Goal: Task Accomplishment & Management: Manage account settings

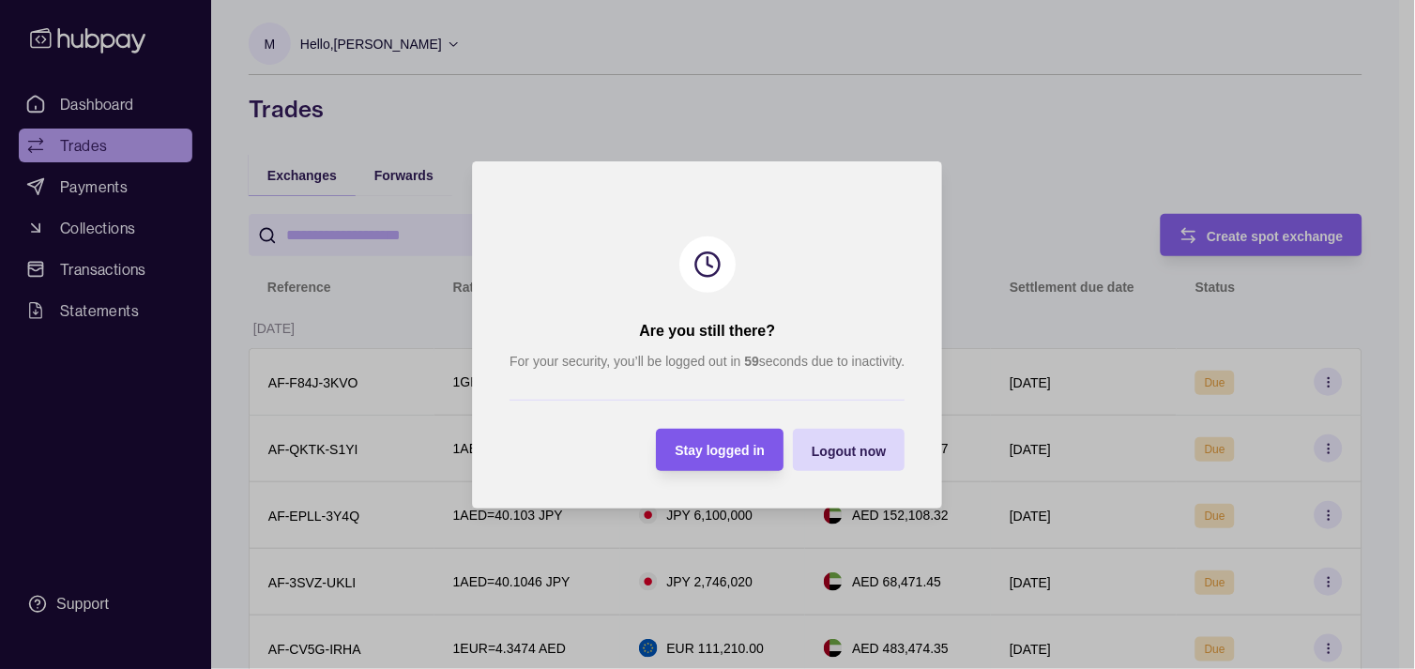
click at [737, 447] on span "Stay logged in" at bounding box center [721, 450] width 90 height 15
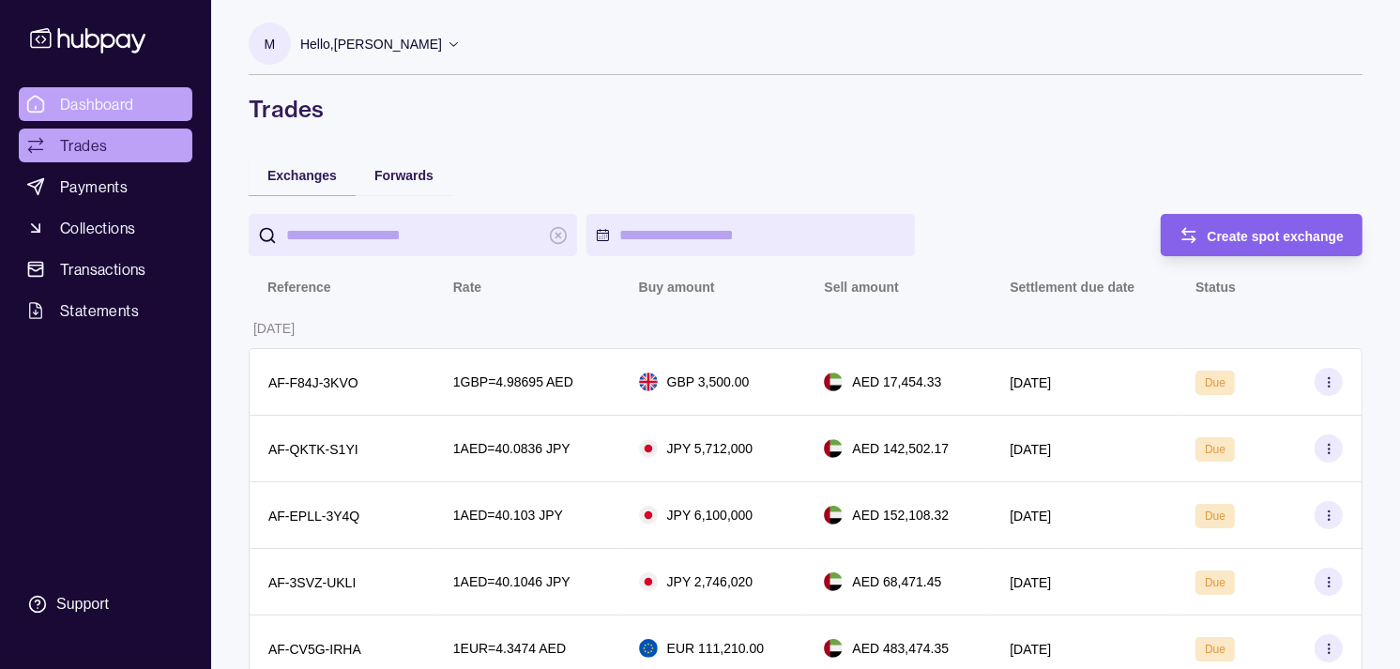
click at [110, 96] on span "Dashboard" at bounding box center [97, 104] width 74 height 23
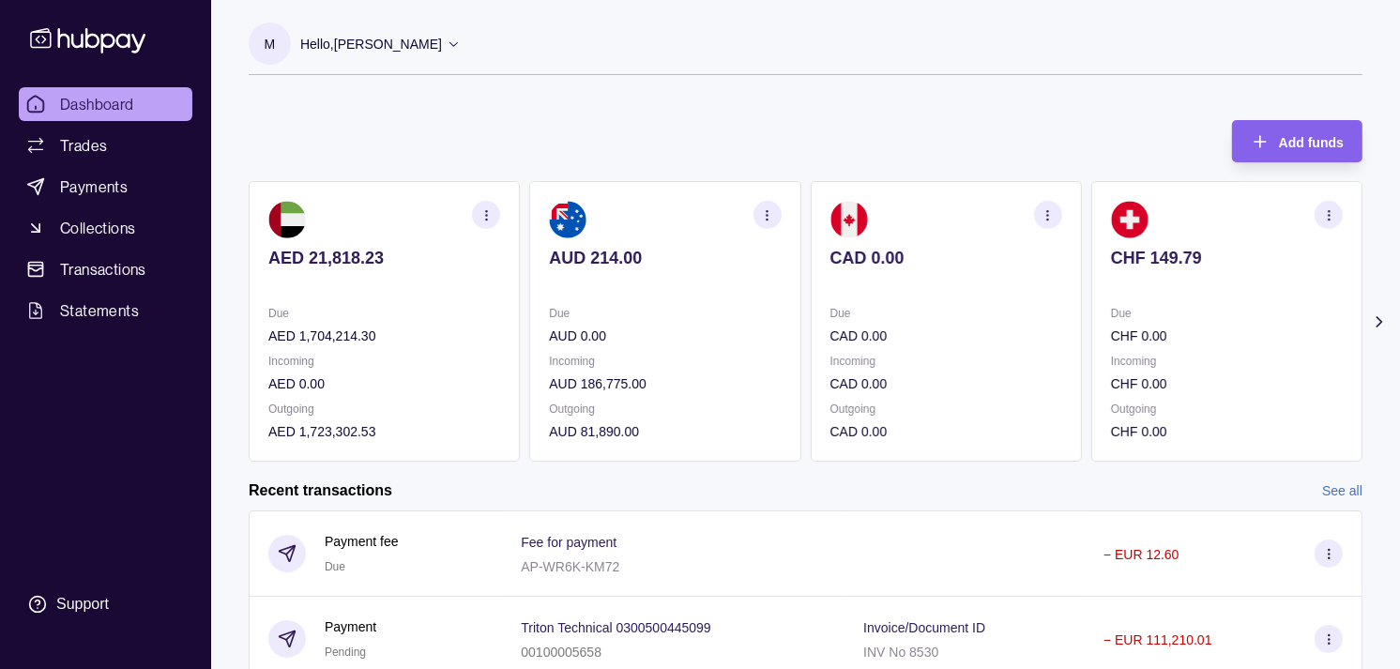
click at [968, 311] on p "Due" at bounding box center [947, 313] width 232 height 21
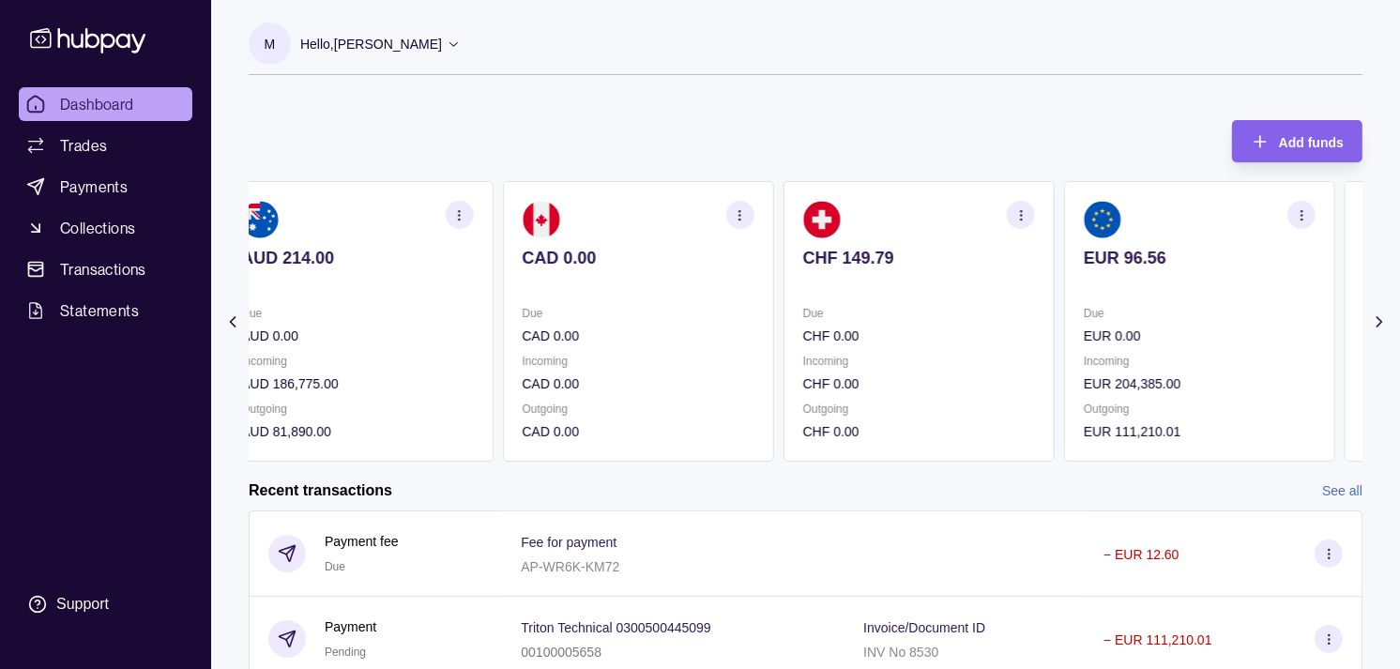
click at [972, 305] on p "Due" at bounding box center [919, 313] width 232 height 21
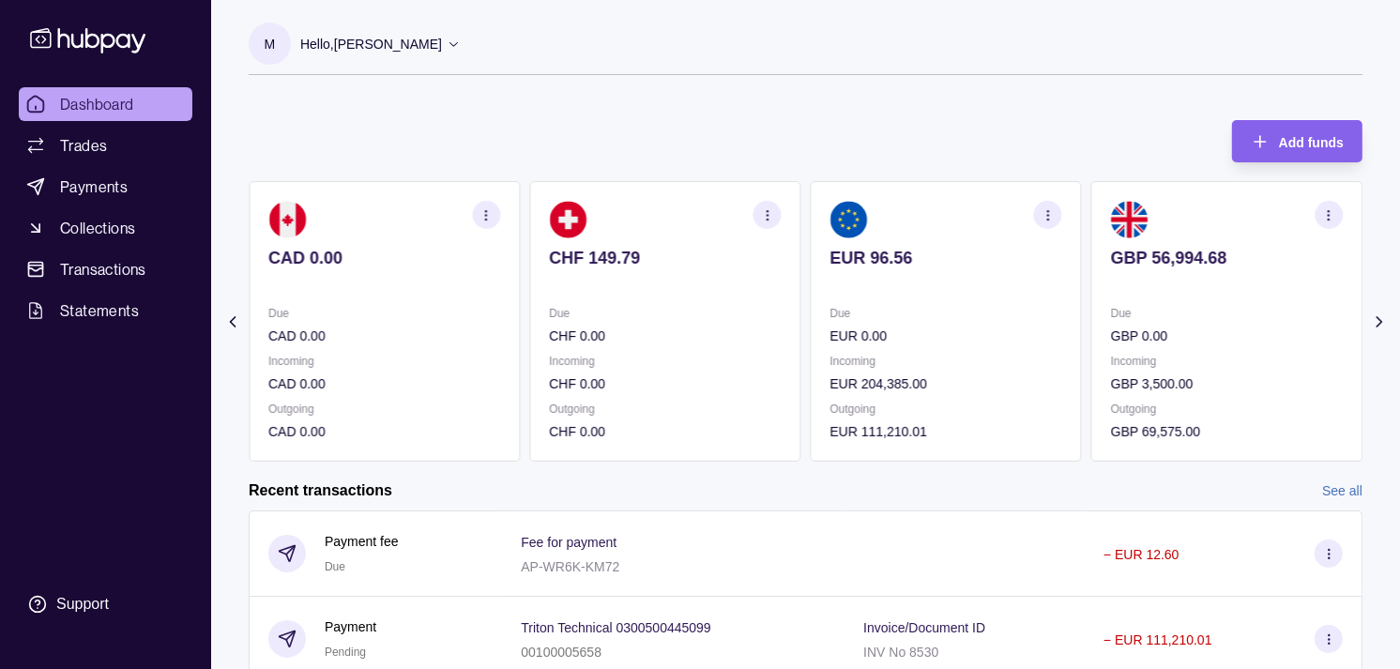
click at [953, 310] on p "Due" at bounding box center [947, 313] width 232 height 21
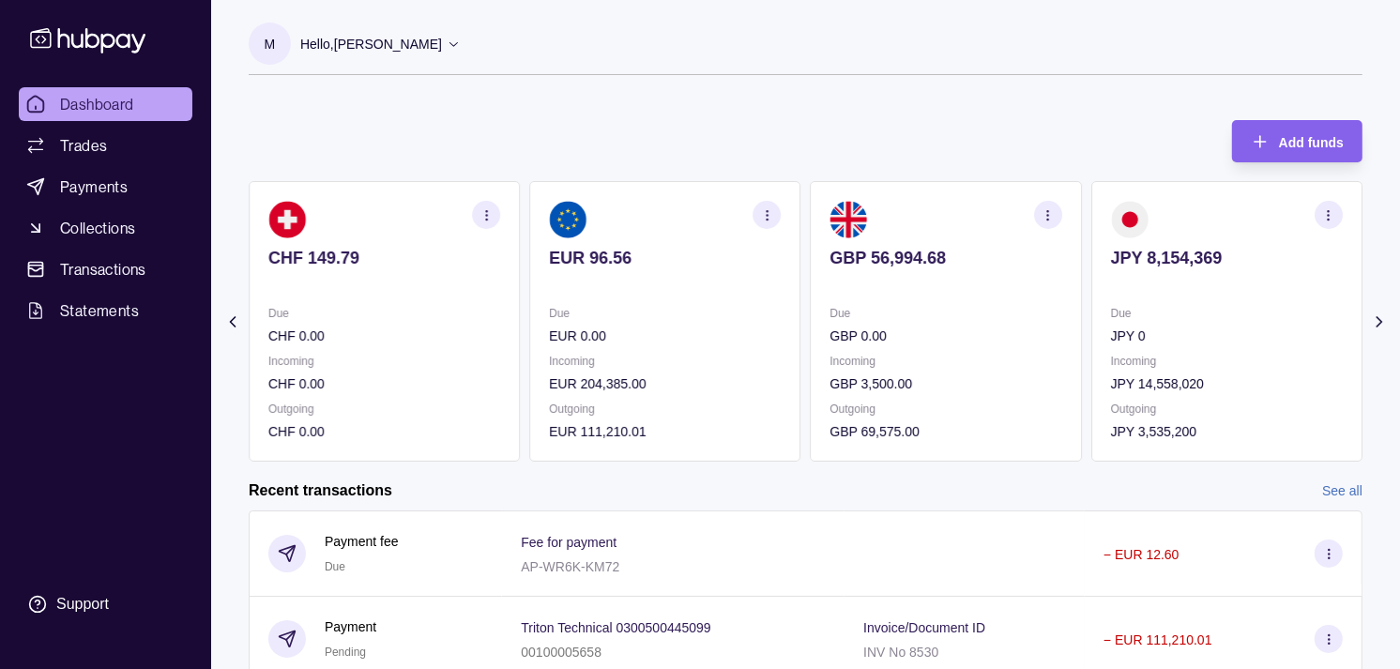
click at [877, 313] on p "Due" at bounding box center [947, 313] width 232 height 21
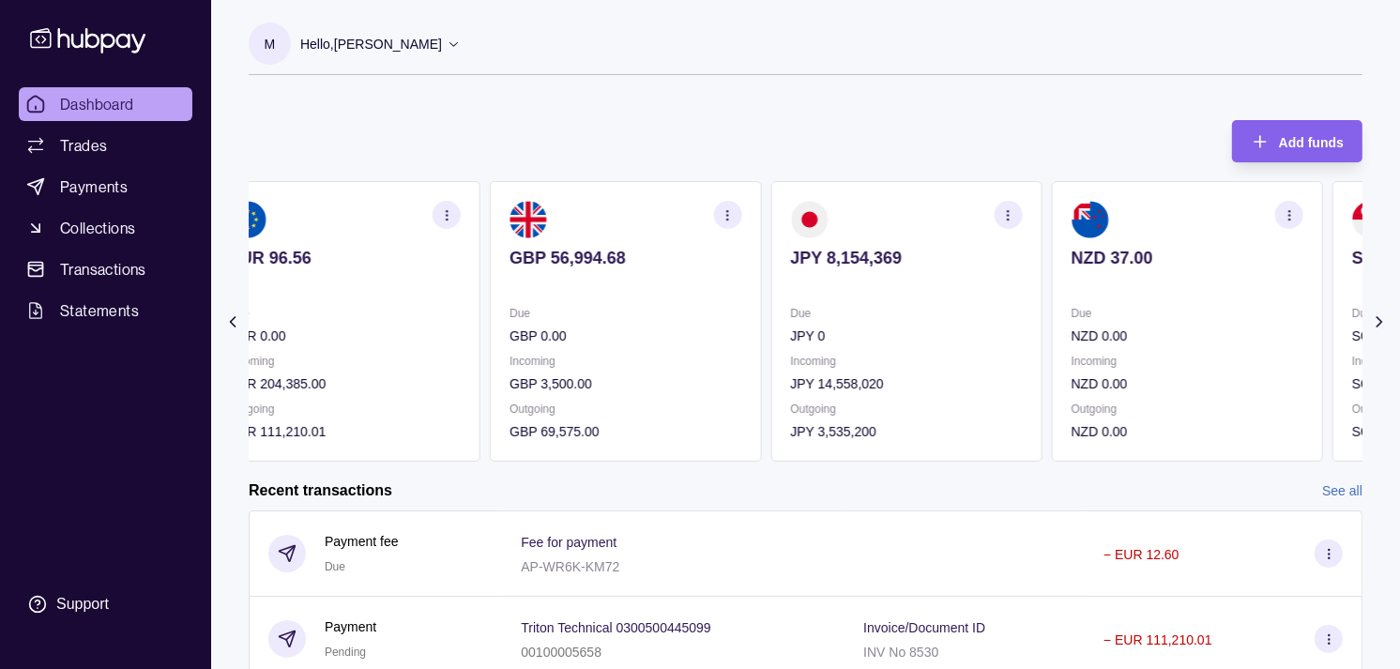
click at [961, 343] on p "JPY 0" at bounding box center [906, 336] width 232 height 21
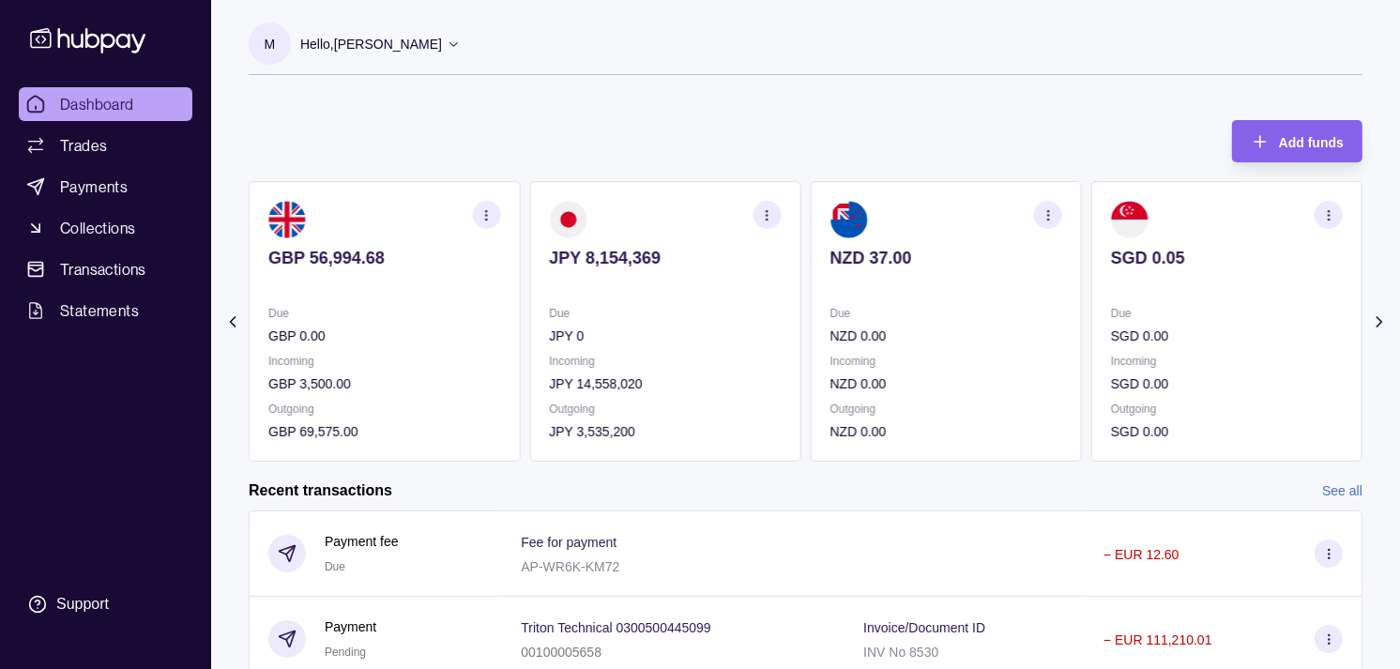
click at [766, 216] on icon "button" at bounding box center [767, 215] width 14 height 14
click at [649, 212] on link "View transactions" at bounding box center [633, 215] width 102 height 21
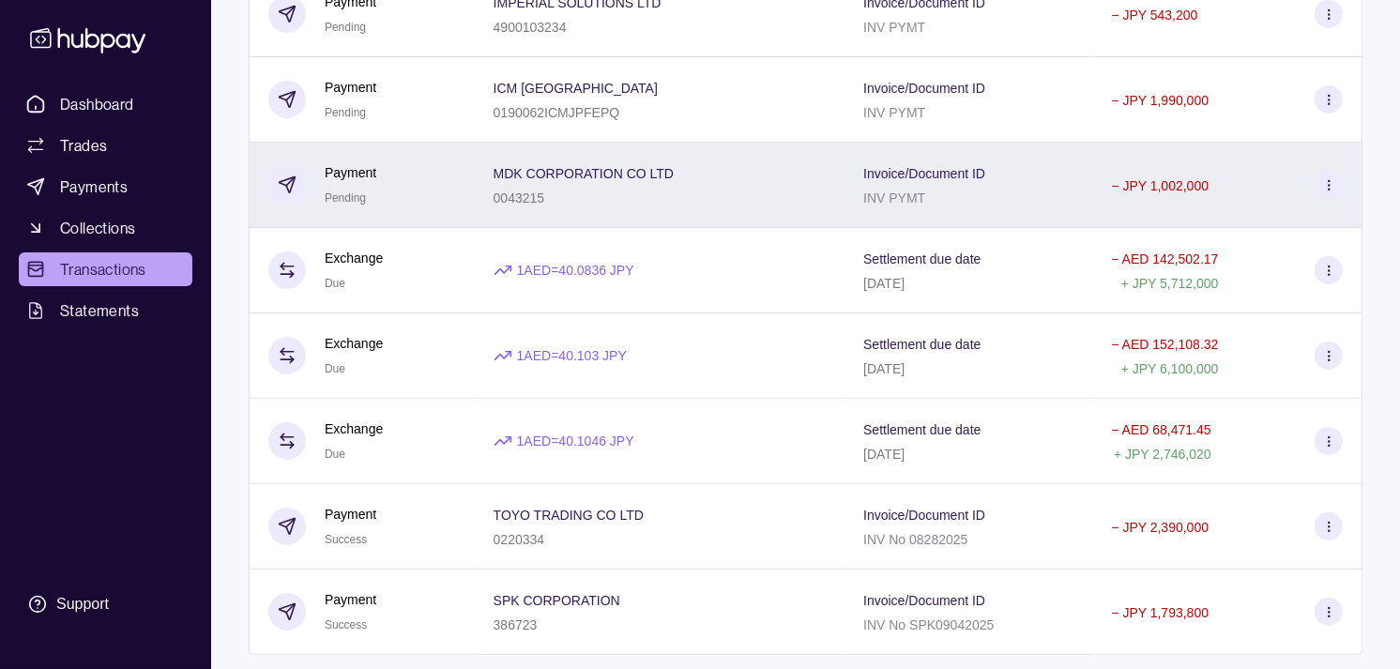
scroll to position [313, 0]
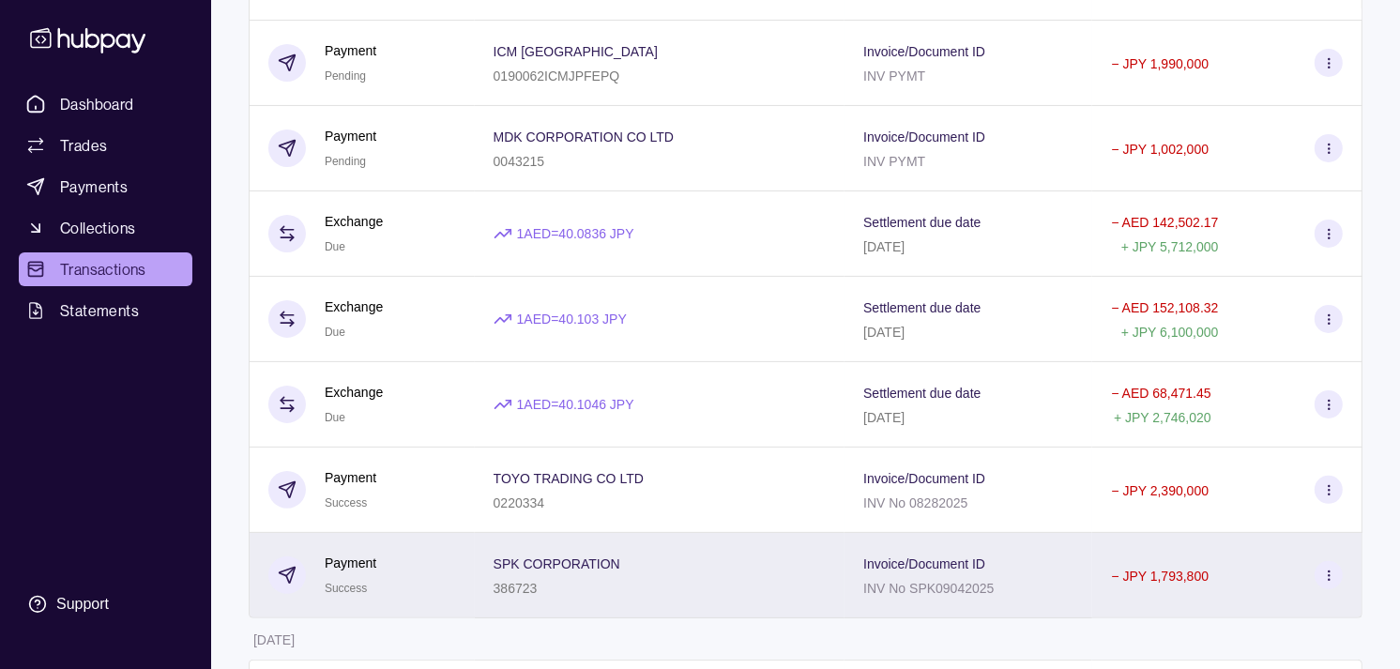
click at [554, 588] on div "386723" at bounding box center [557, 587] width 127 height 23
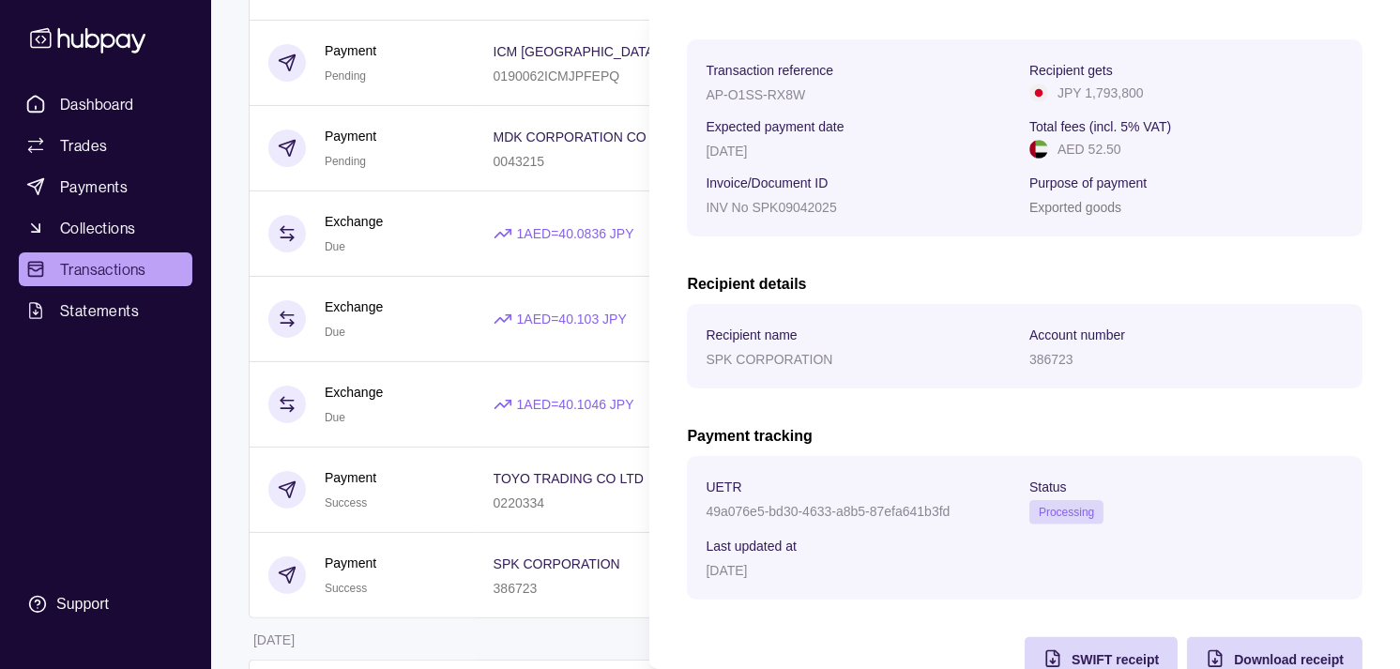
scroll to position [313, 0]
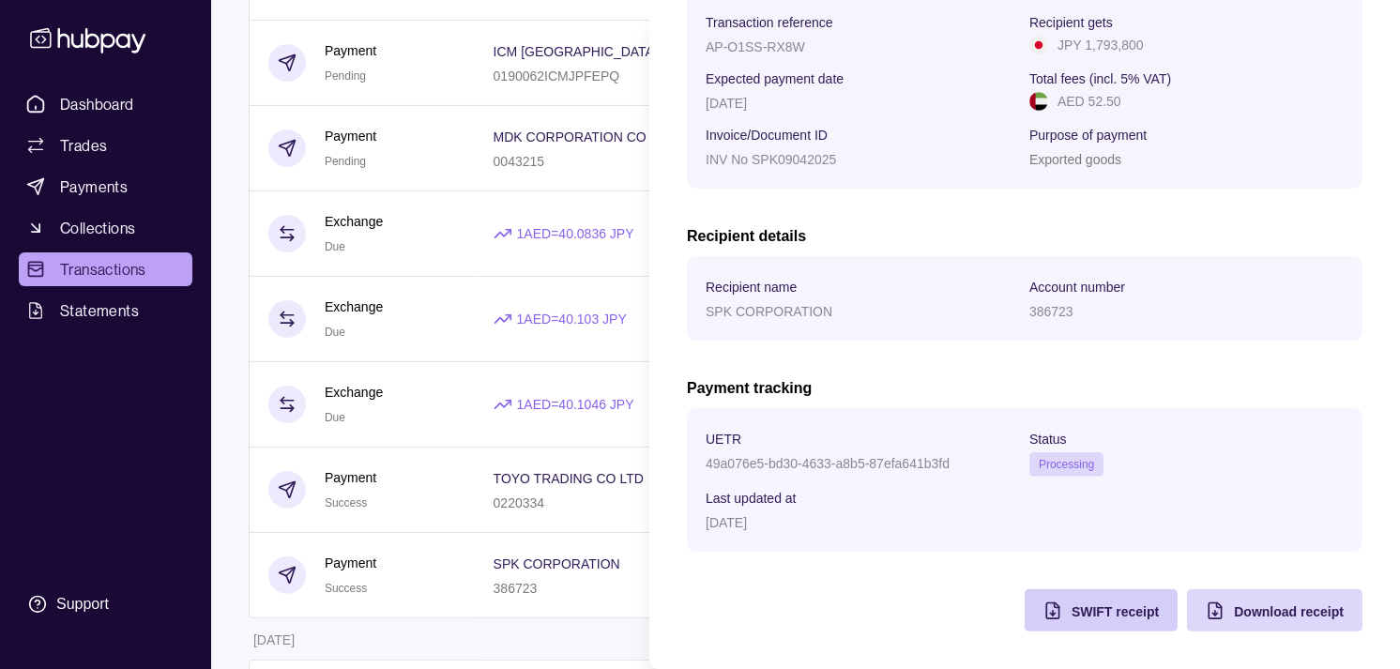
click at [1072, 616] on span "SWIFT receipt" at bounding box center [1115, 611] width 87 height 15
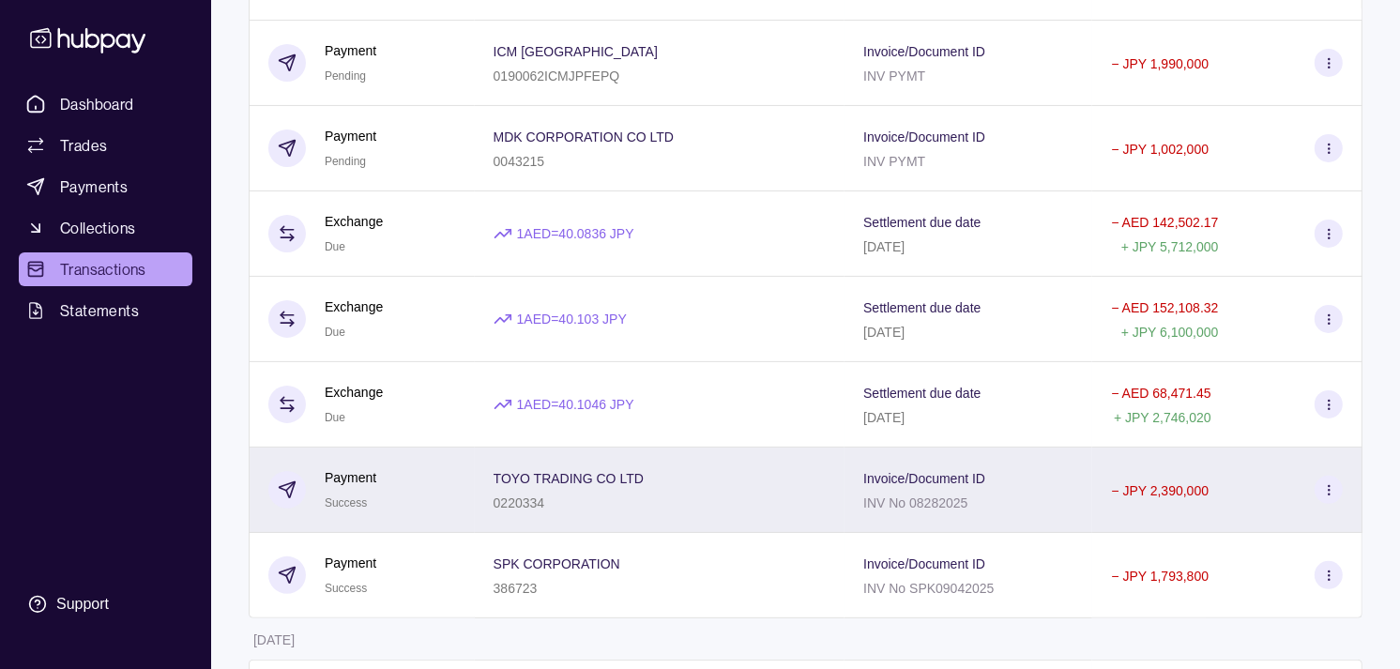
click at [419, 488] on div "Payment Success" at bounding box center [362, 490] width 188 height 46
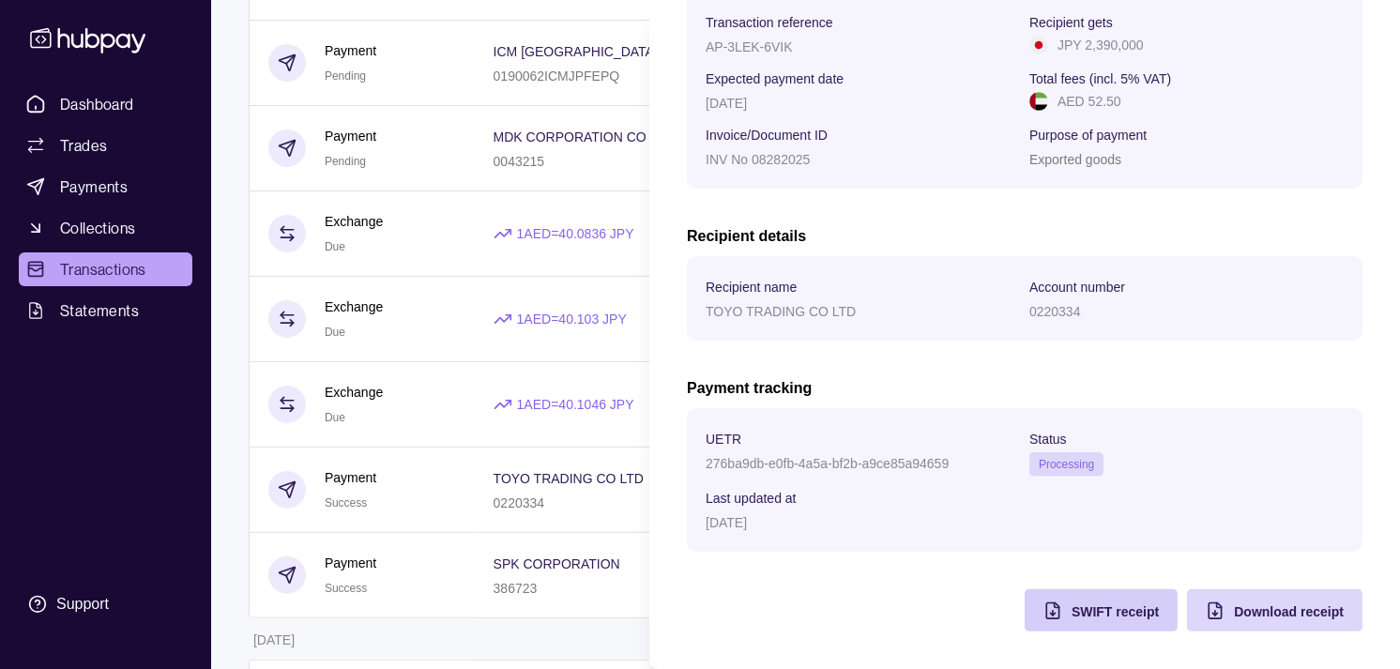
click at [1072, 608] on span "SWIFT receipt" at bounding box center [1115, 611] width 87 height 15
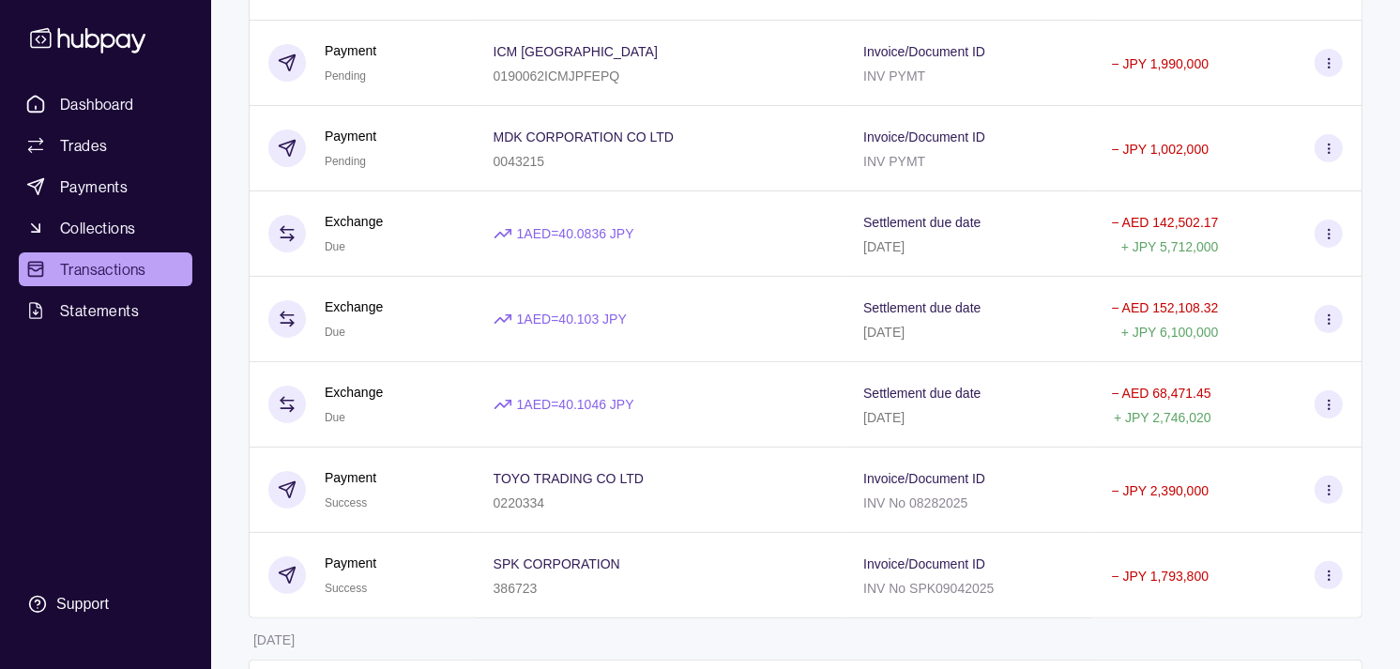
click at [111, 93] on span "Dashboard" at bounding box center [97, 104] width 74 height 23
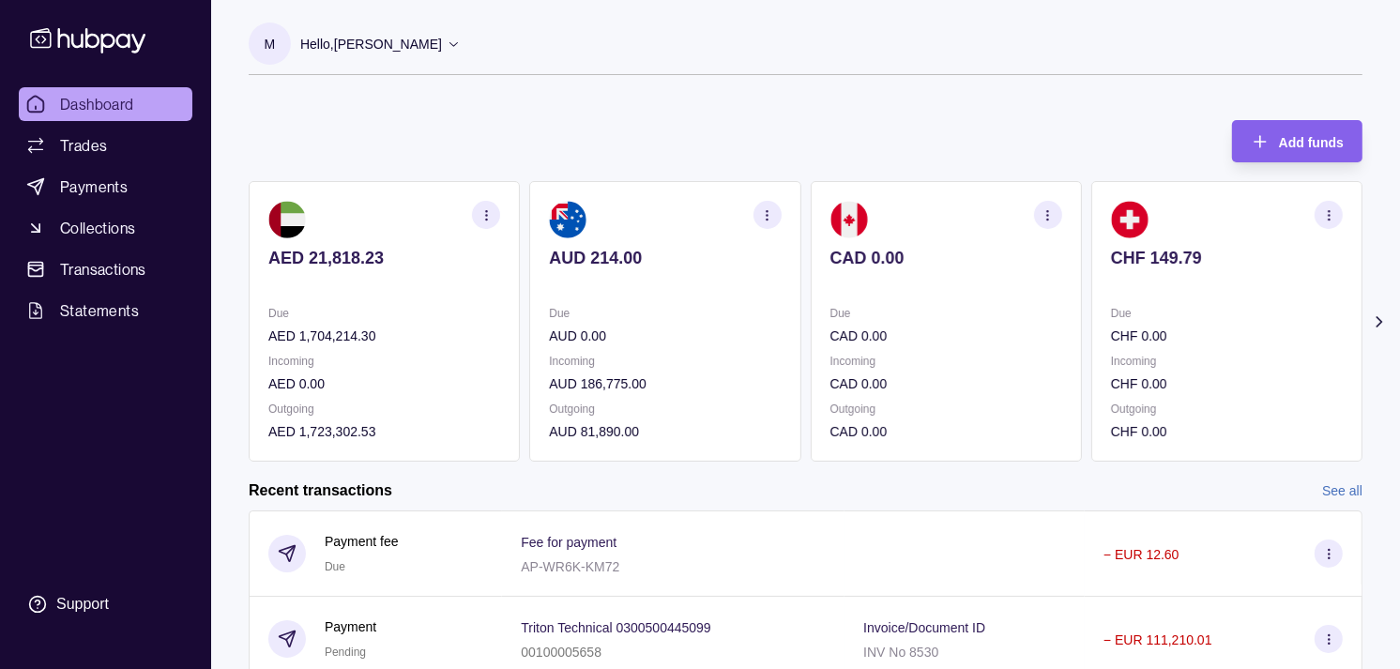
click at [955, 322] on div "Due CAD 0.00" at bounding box center [947, 324] width 232 height 43
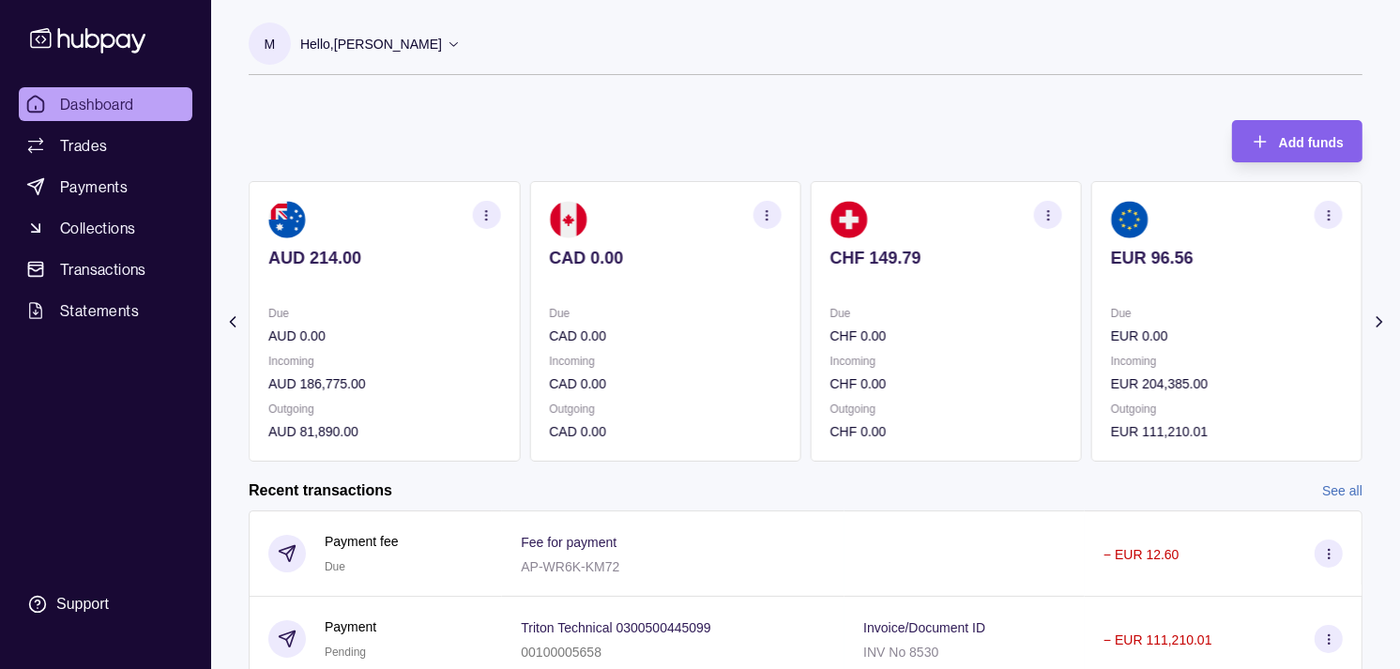
click at [923, 326] on div "Due CHF 0.00" at bounding box center [947, 324] width 232 height 43
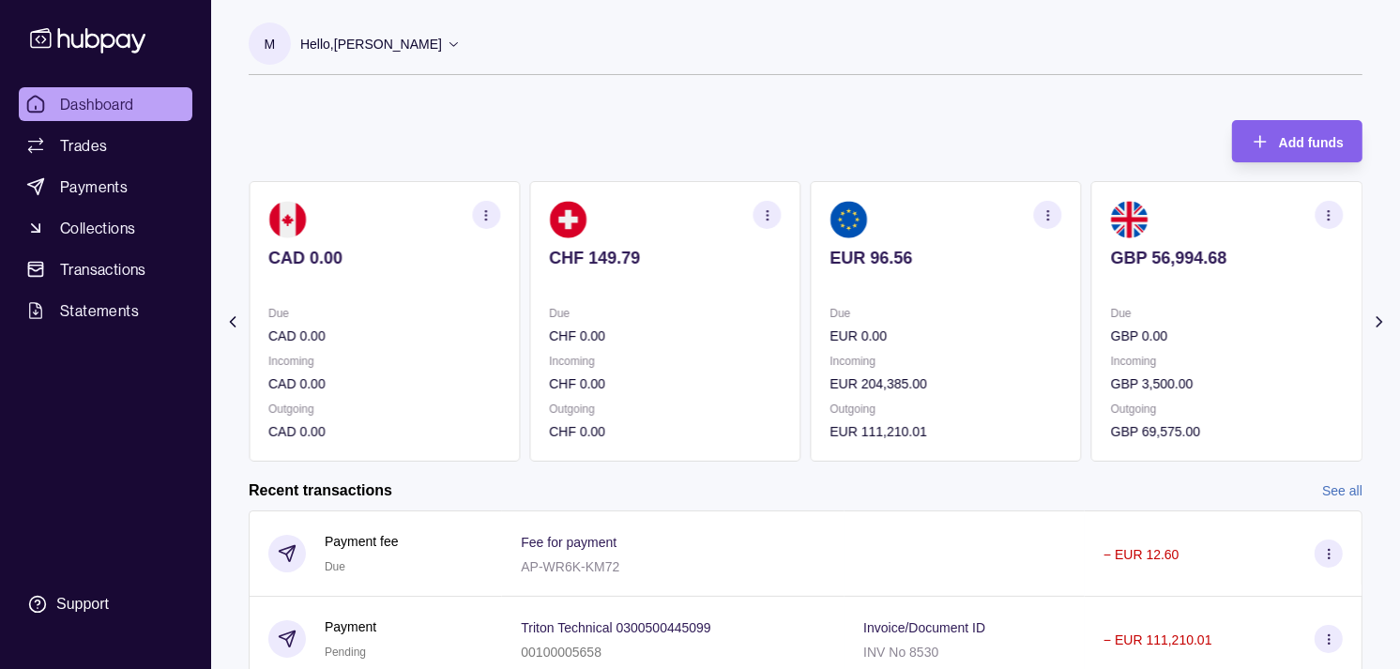
click at [874, 312] on div "Due EUR 0.00" at bounding box center [947, 324] width 232 height 43
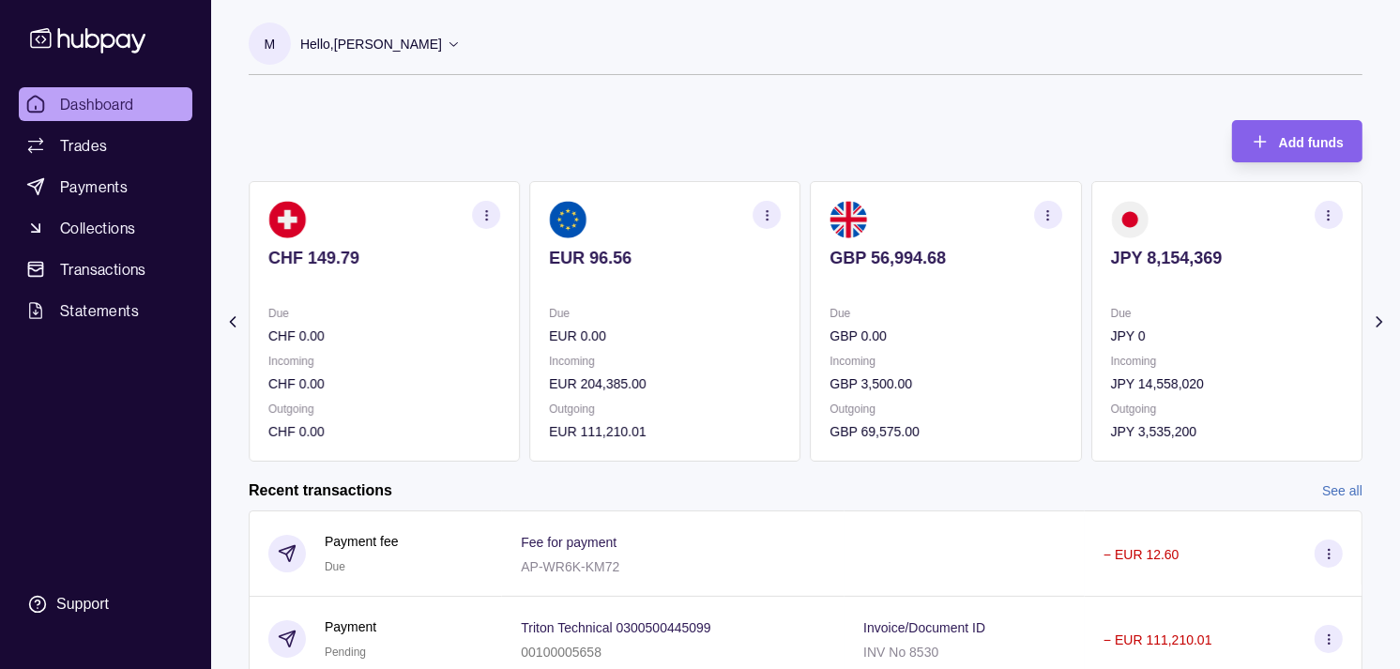
click at [831, 307] on p "Due" at bounding box center [947, 313] width 232 height 21
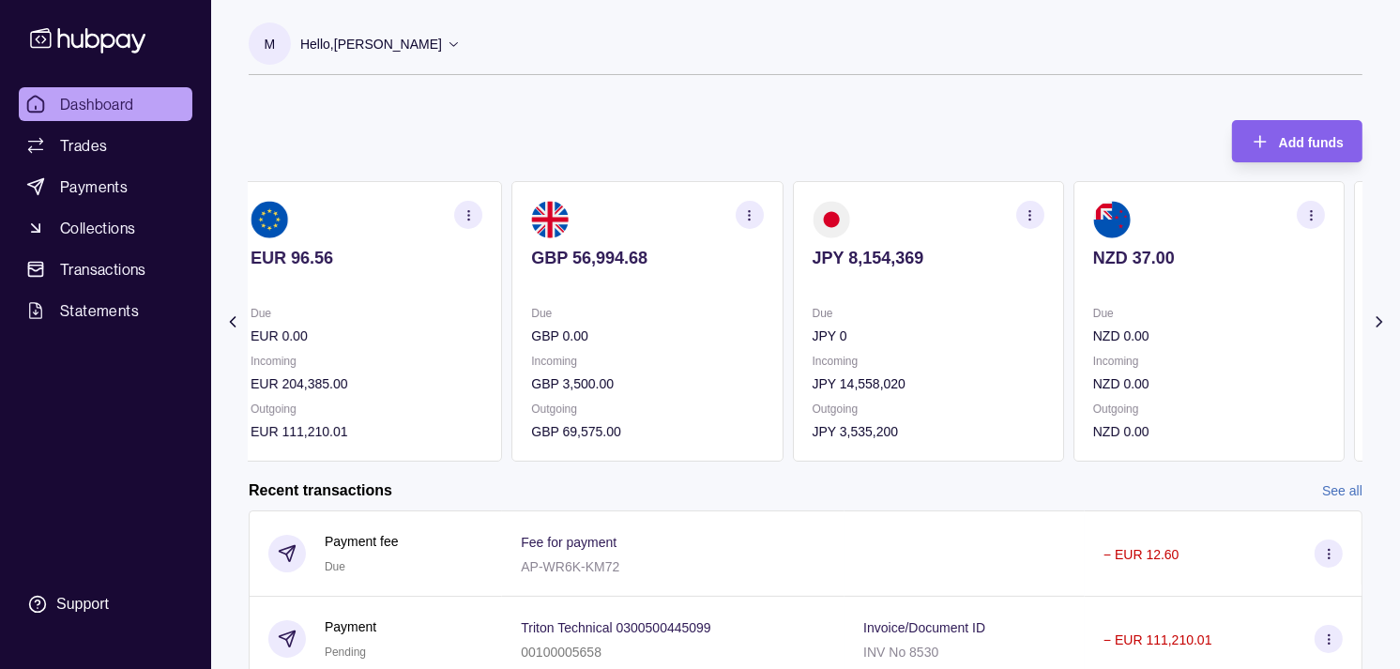
click at [920, 322] on div "Due JPY 0" at bounding box center [929, 324] width 232 height 43
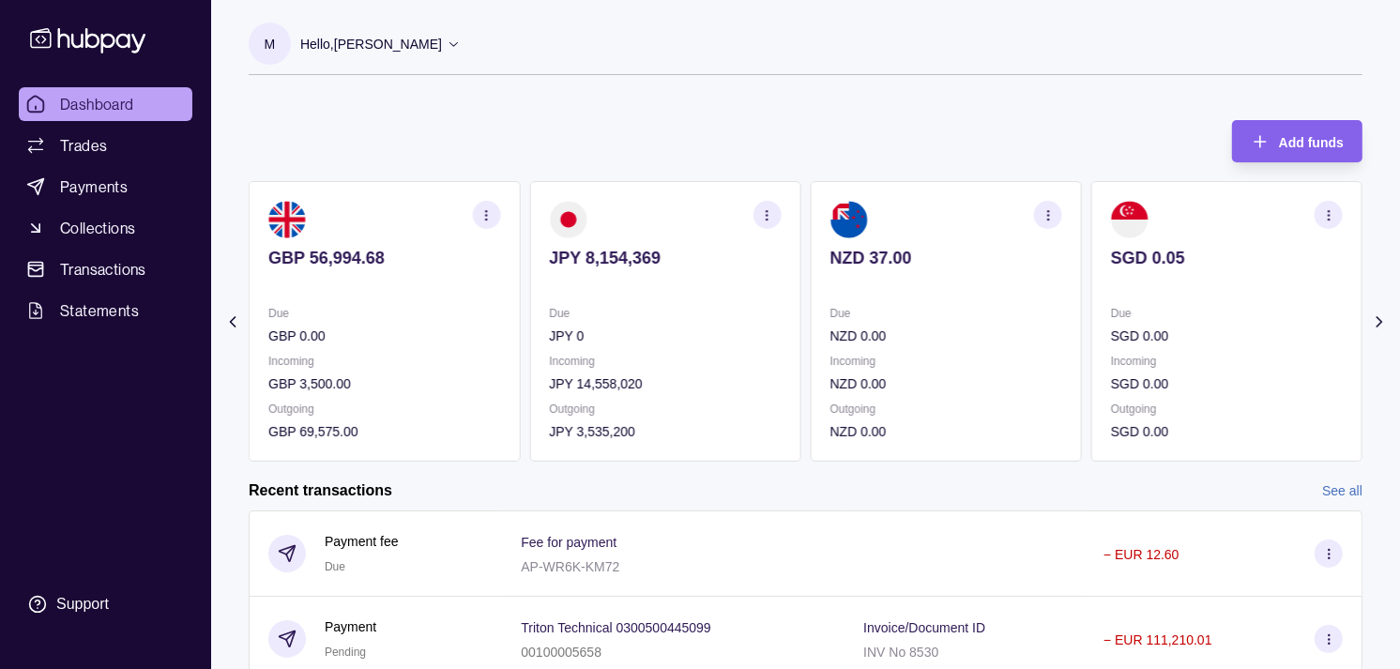
click at [910, 319] on p "Due" at bounding box center [947, 313] width 232 height 21
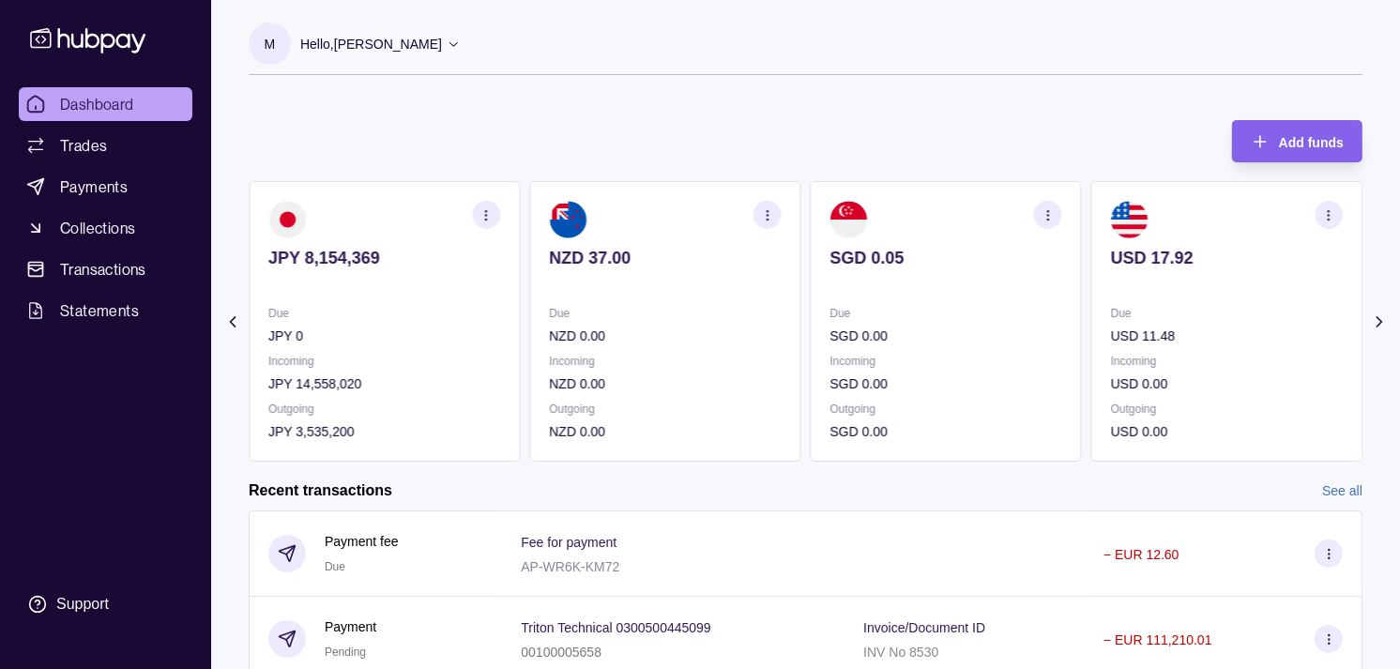
click at [958, 297] on section "SGD 0.05 Due SGD 0.00 Incoming SGD 0.00 Outgoing SGD 0.00" at bounding box center [946, 321] width 271 height 281
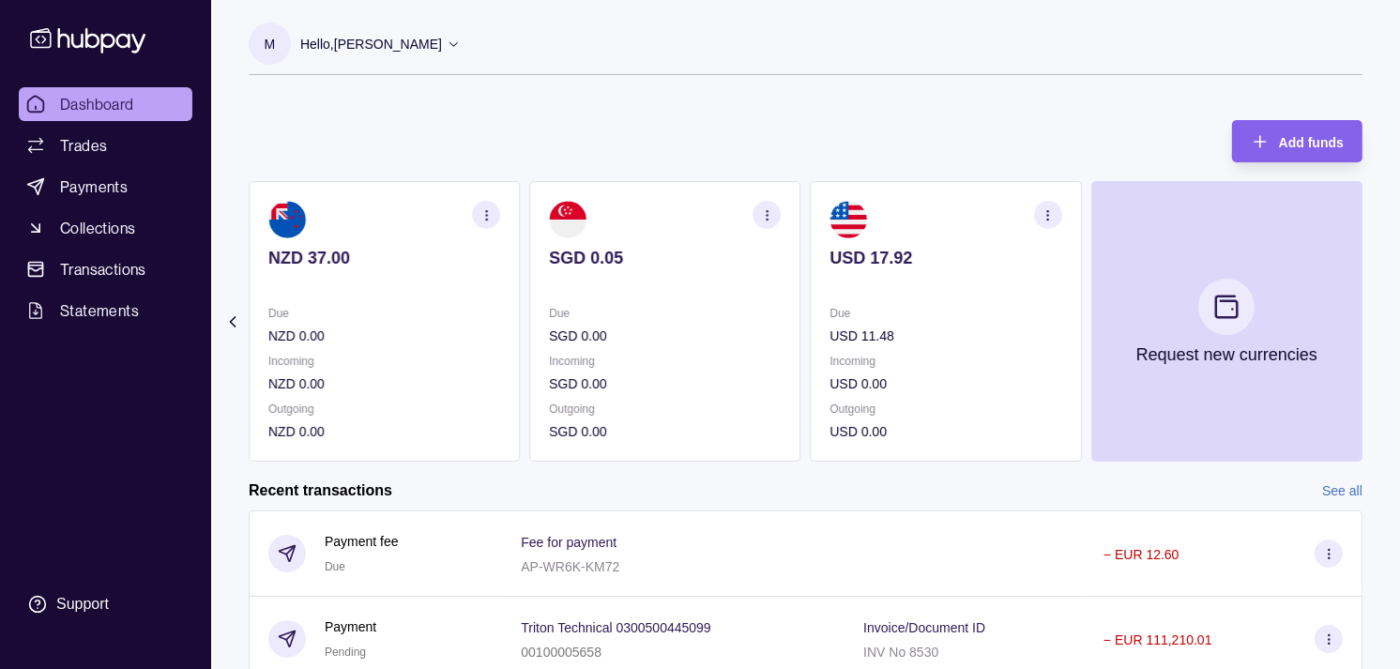
click at [801, 322] on section "SGD 0.05 Due SGD 0.00 Incoming SGD 0.00 Outgoing SGD 0.00" at bounding box center [664, 321] width 271 height 281
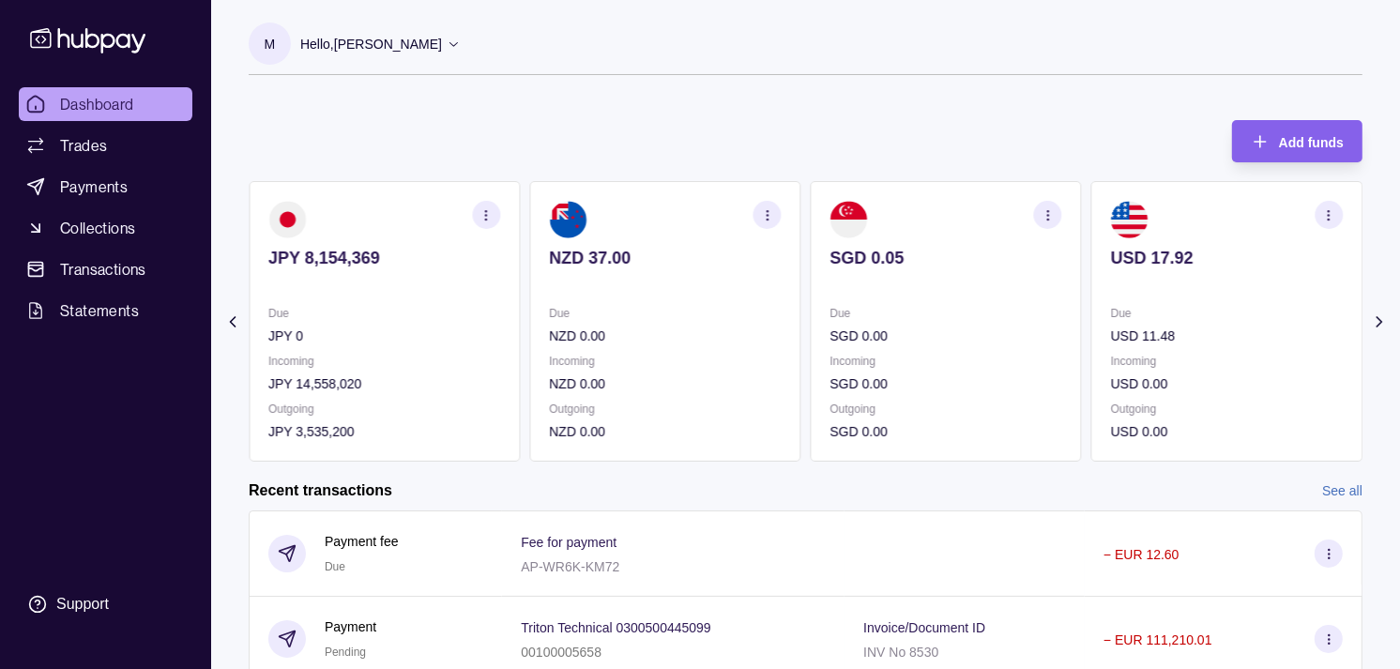
drag, startPoint x: 835, startPoint y: 330, endPoint x: 866, endPoint y: 332, distance: 31.0
click at [866, 332] on div "AED 21,818.23 Due AED 1,704,214.30 Incoming AED 0.00 Outgoing AED 1,723,302.53 …" at bounding box center [806, 321] width 1114 height 281
click at [801, 336] on section "NZD 37.00 Due NZD 0.00 Incoming NZD 0.00 Outgoing NZD 0.00" at bounding box center [664, 321] width 271 height 281
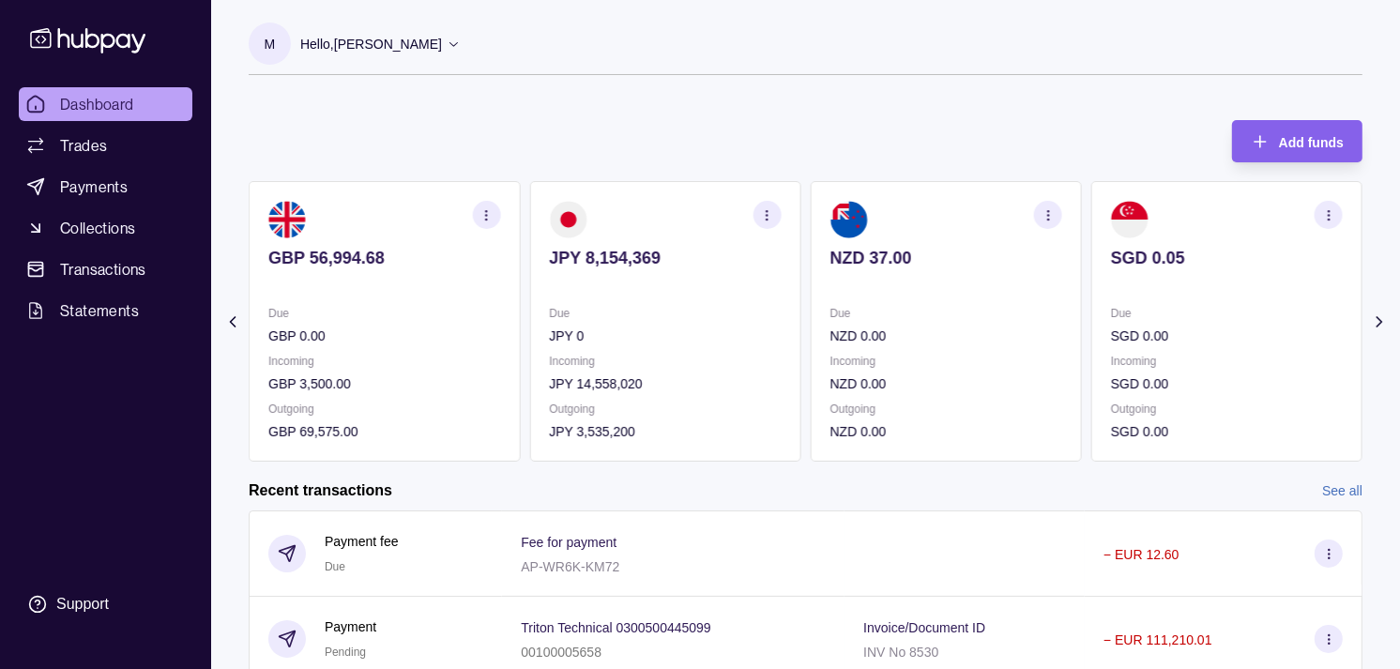
click at [801, 339] on section "JPY 8,154,369 Due JPY 0 Incoming JPY 14,558,020 Outgoing JPY 3,535,200" at bounding box center [664, 321] width 271 height 281
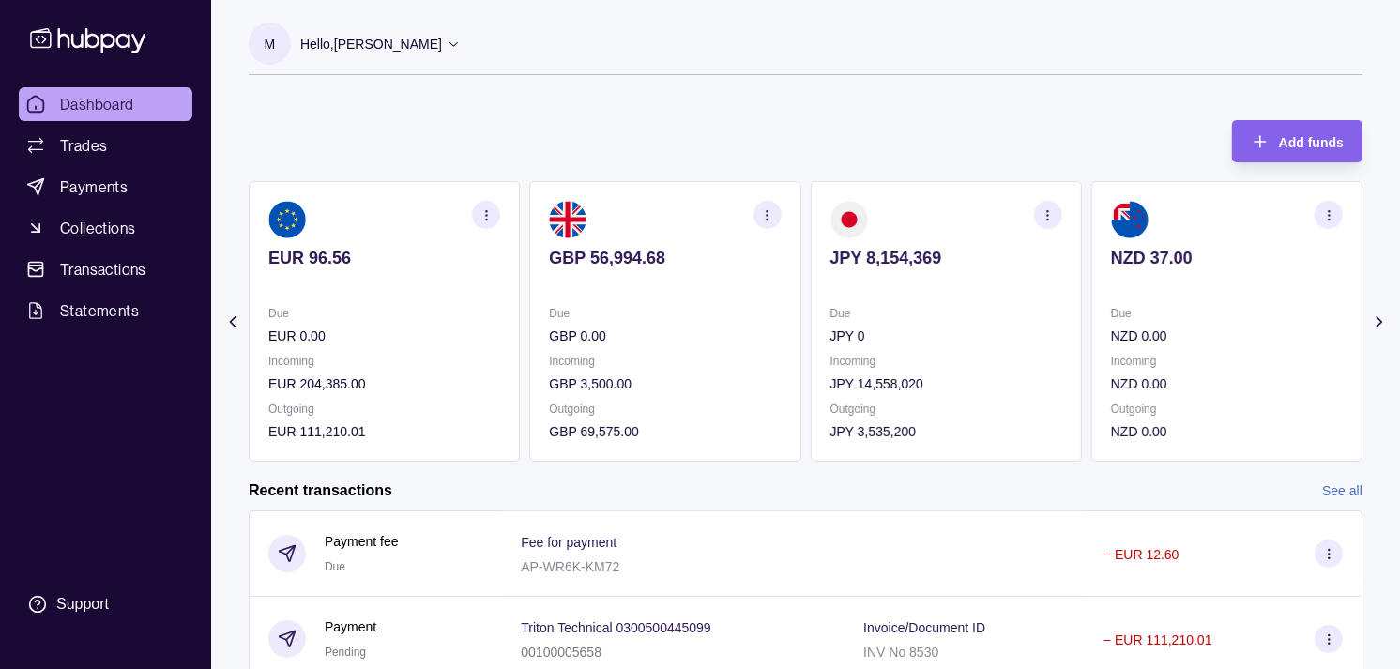
click at [846, 338] on div "AED 21,818.23 Due AED 1,704,214.30 Incoming AED 0.00 Outgoing AED 1,723,302.53 …" at bounding box center [806, 321] width 1114 height 281
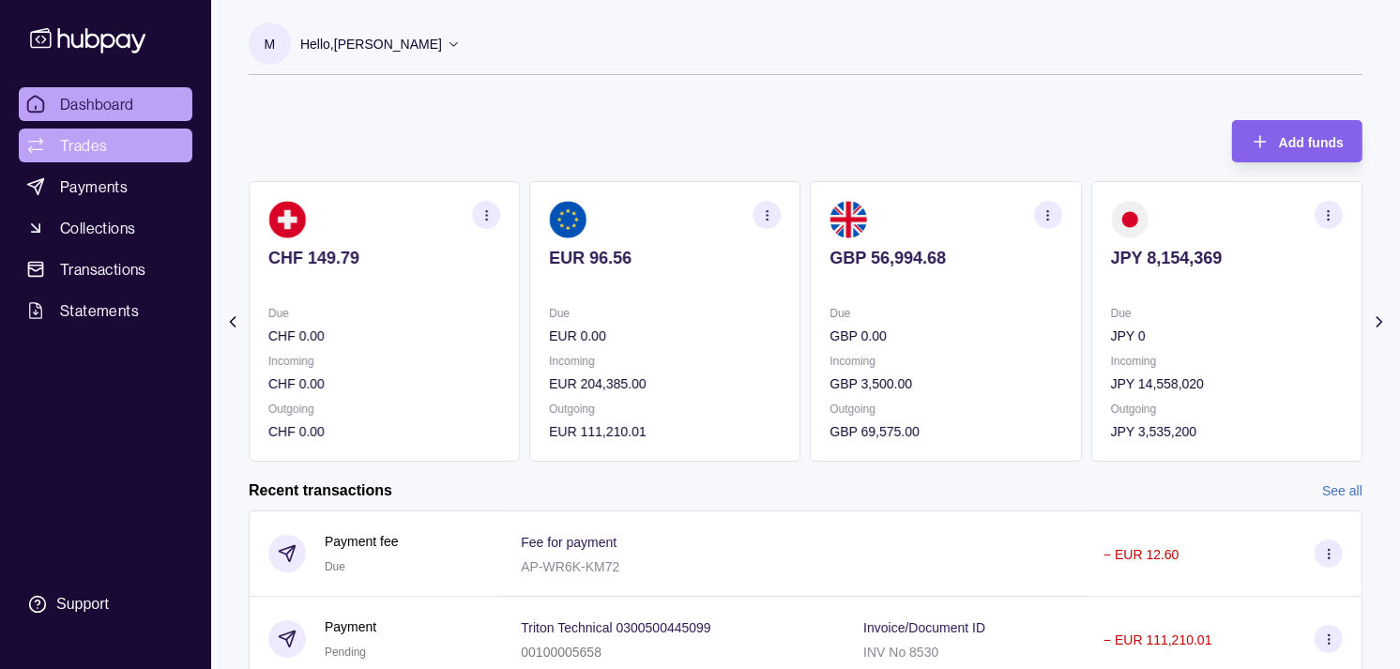
click at [85, 135] on span "Trades" at bounding box center [83, 145] width 47 height 23
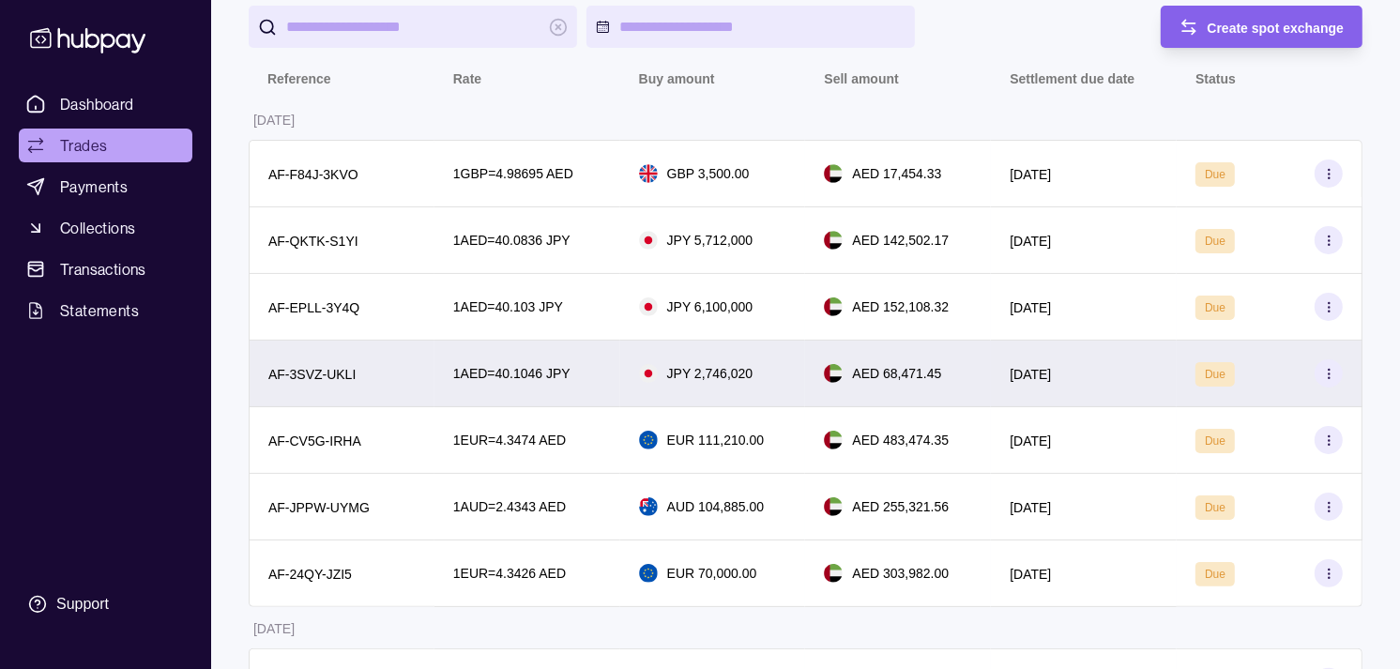
scroll to position [104, 0]
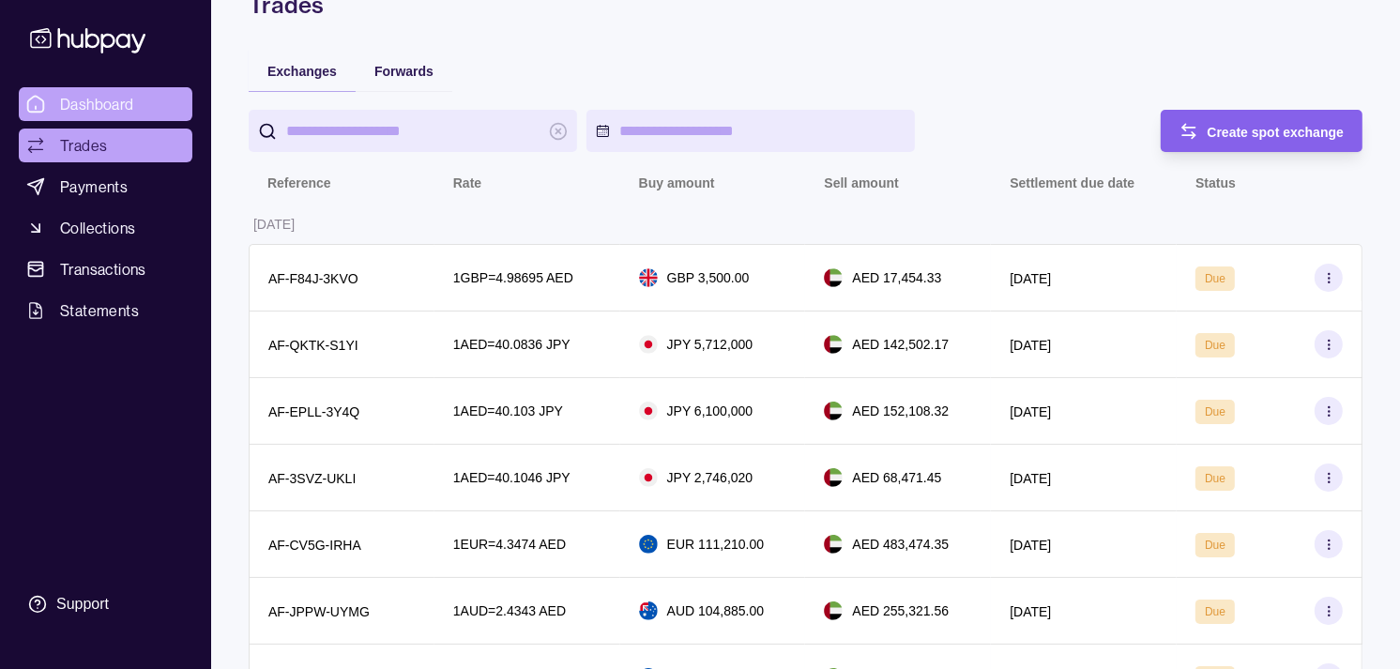
click at [88, 103] on span "Dashboard" at bounding box center [97, 104] width 74 height 23
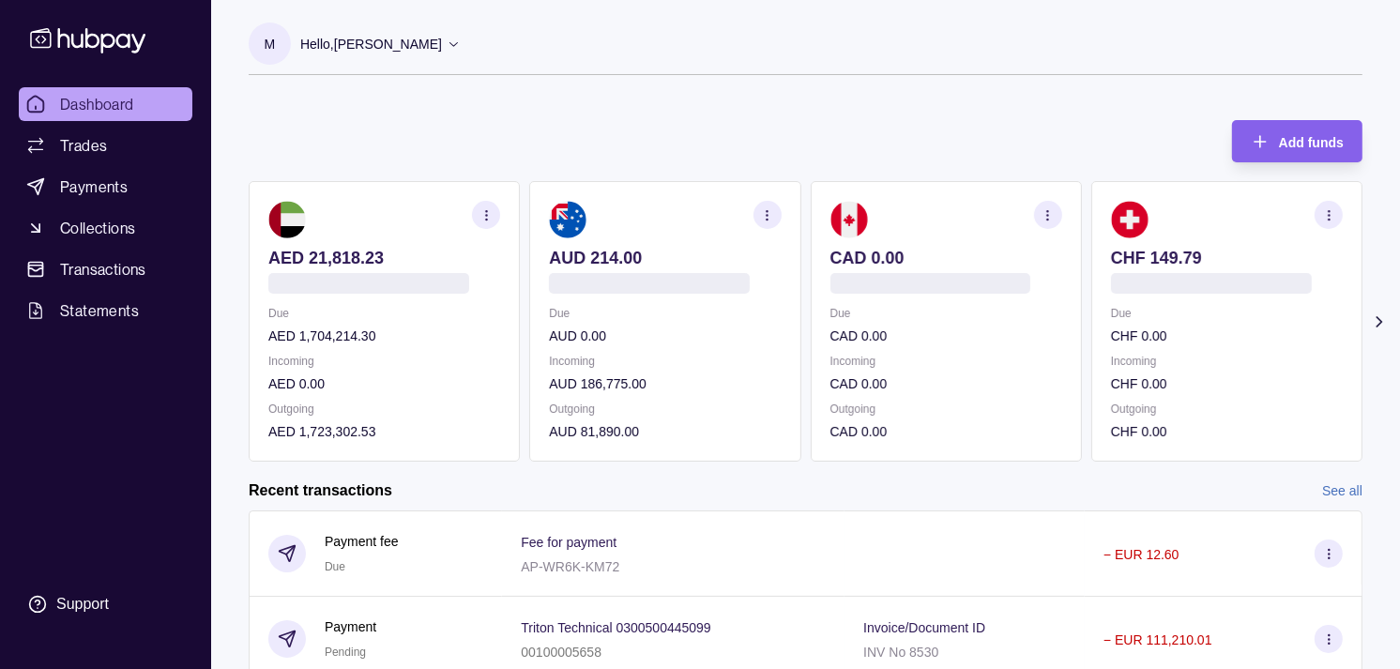
click at [875, 386] on p "CAD 0.00" at bounding box center [947, 384] width 232 height 21
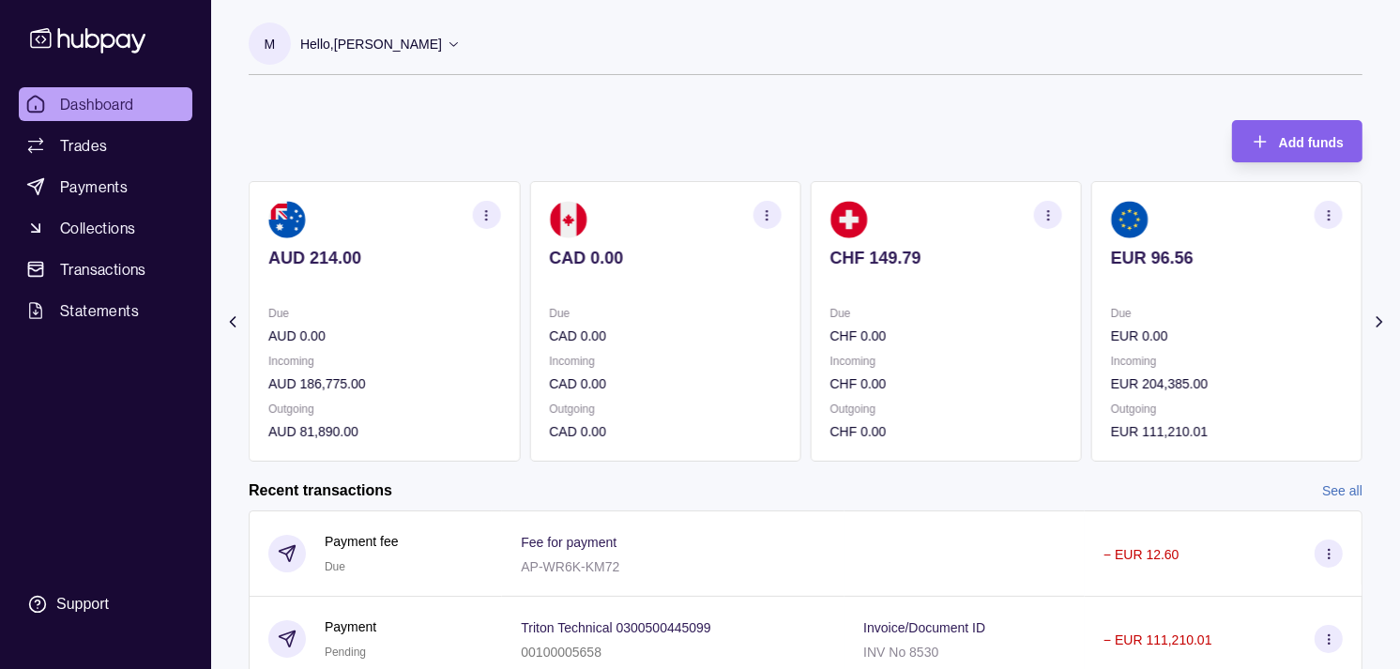
click at [885, 362] on p "Incoming" at bounding box center [947, 361] width 232 height 21
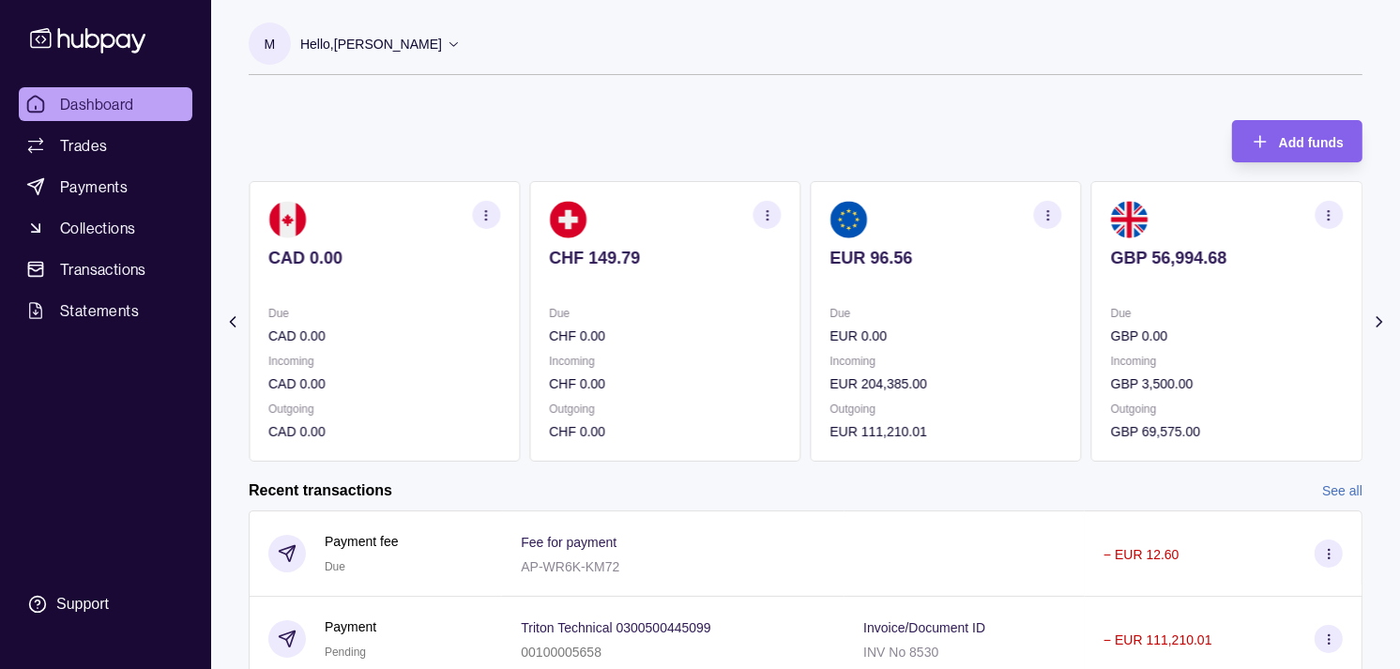
click at [923, 355] on p "Incoming" at bounding box center [947, 361] width 232 height 21
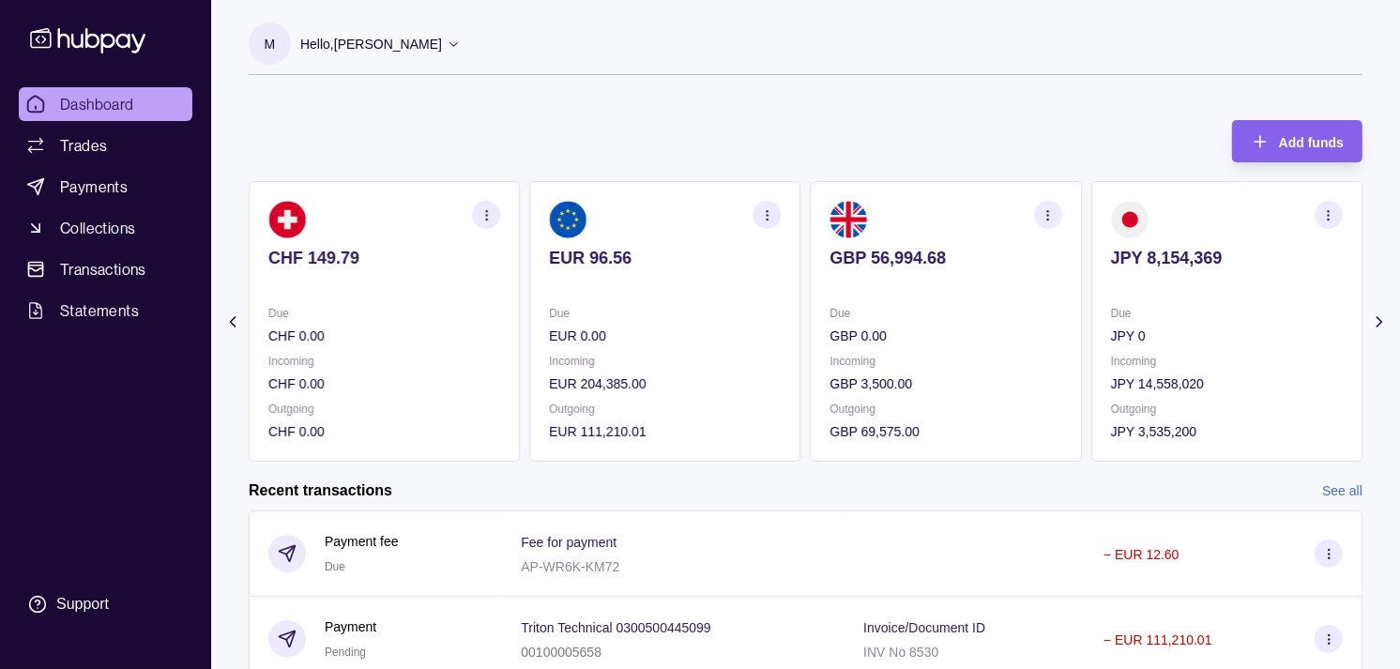
click at [1054, 214] on icon "button" at bounding box center [1048, 215] width 14 height 14
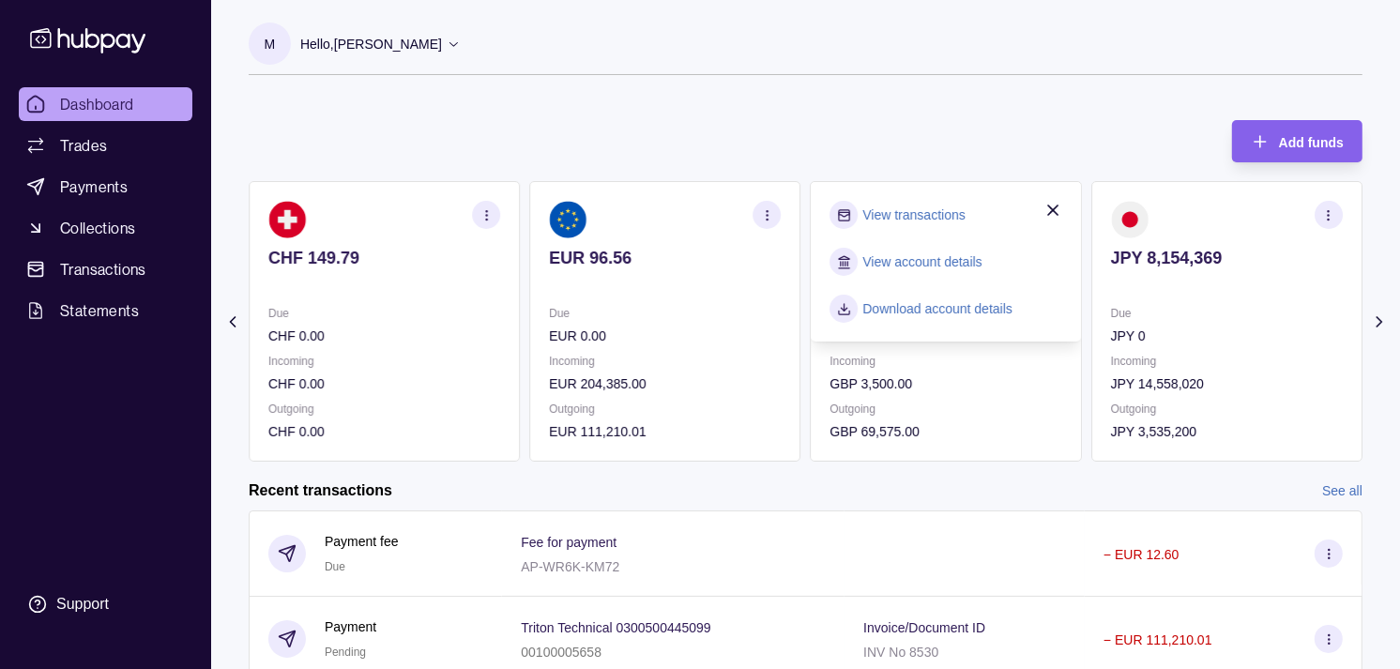
click at [923, 206] on link "View transactions" at bounding box center [914, 215] width 102 height 21
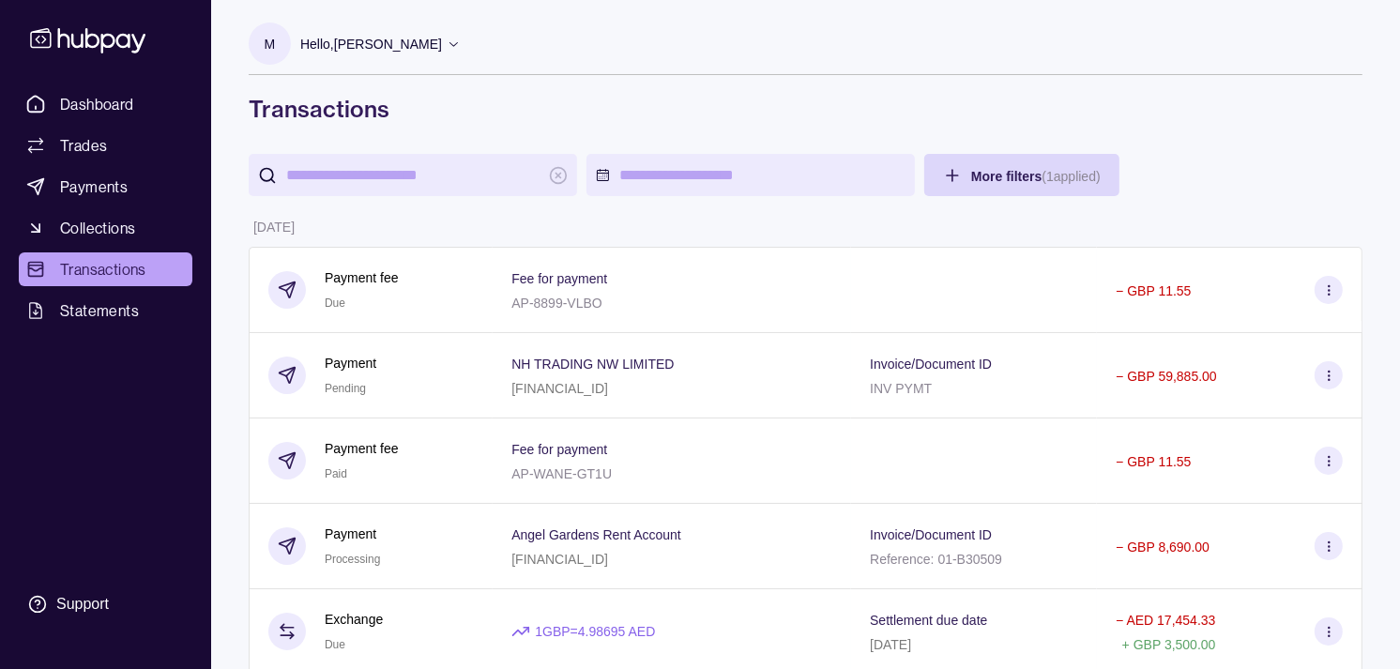
click at [113, 69] on div "Dashboard Trades Payments Collections Transactions Statements Support" at bounding box center [105, 334] width 211 height 669
click at [119, 87] on link "Dashboard" at bounding box center [106, 104] width 174 height 34
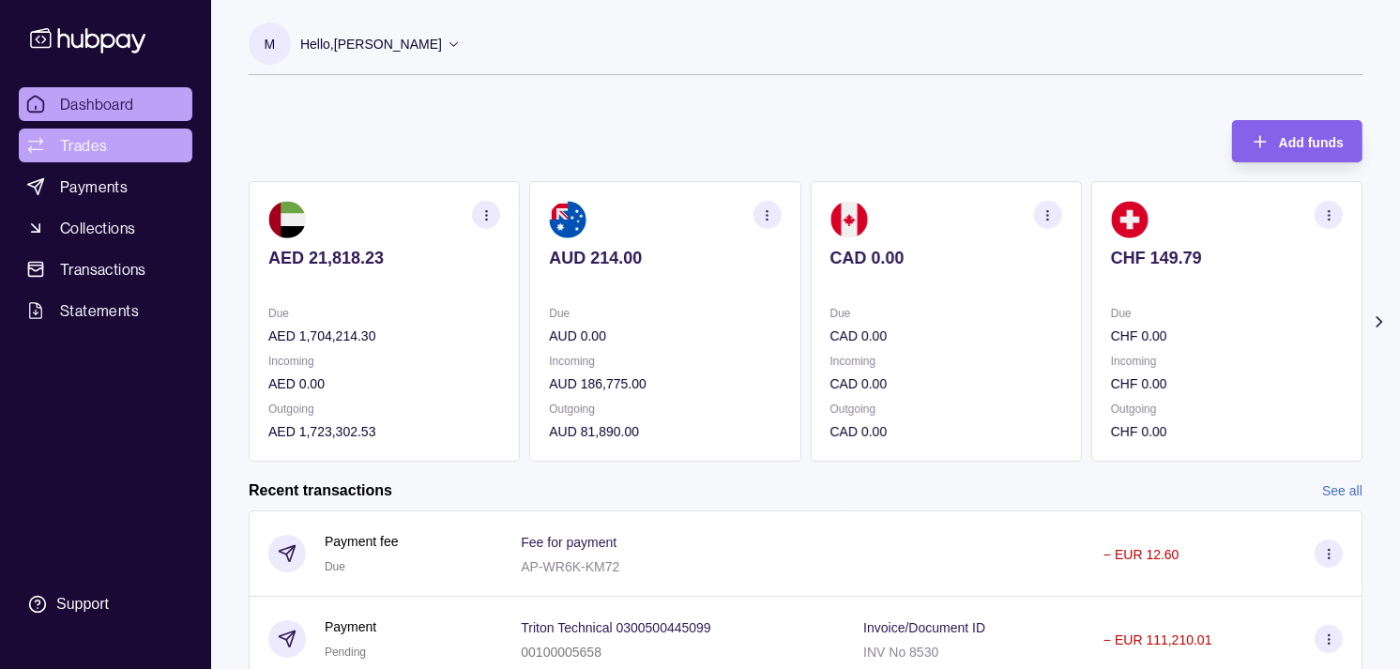
click at [128, 150] on link "Trades" at bounding box center [106, 146] width 174 height 34
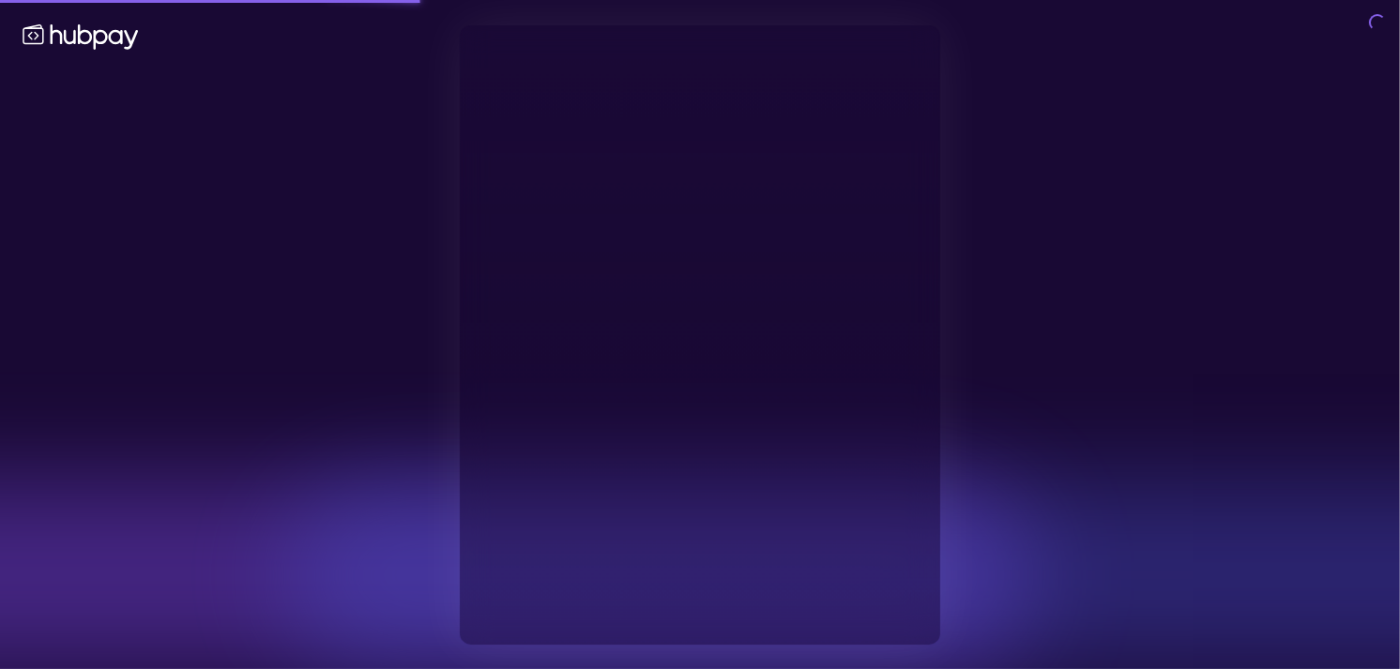
type input "**********"
